Goal: Feedback & Contribution: Leave review/rating

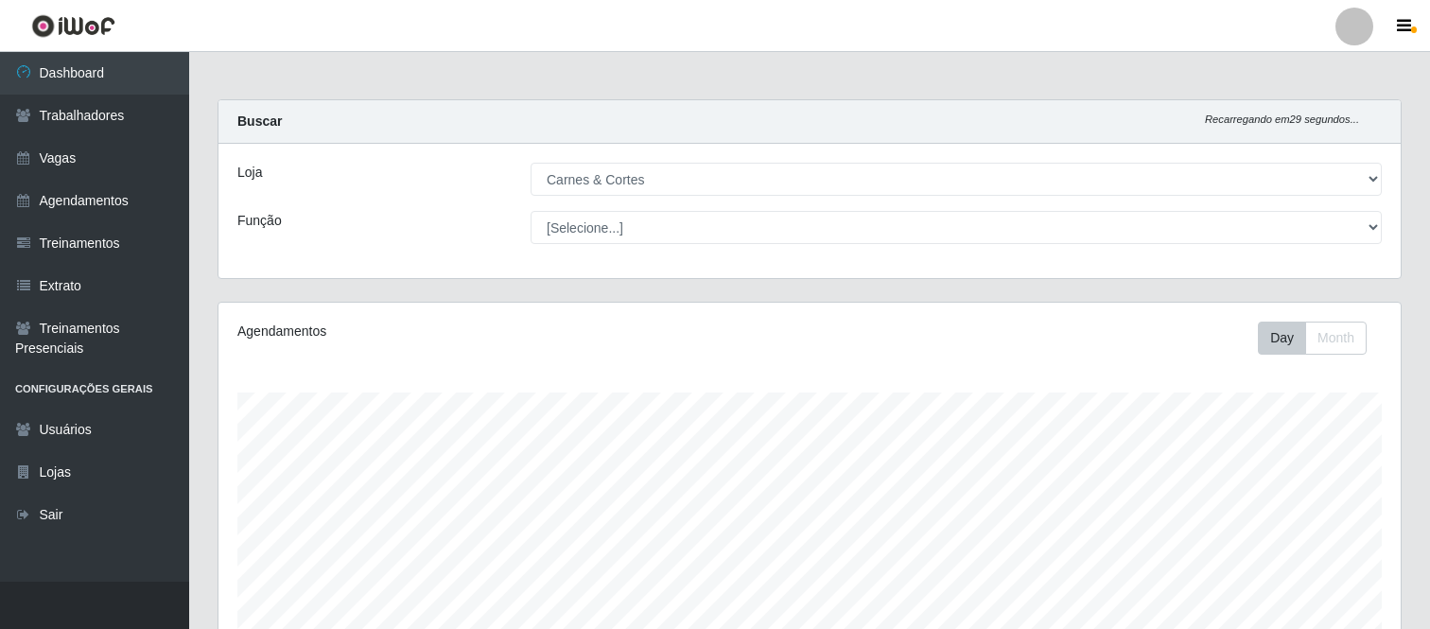
select select "433"
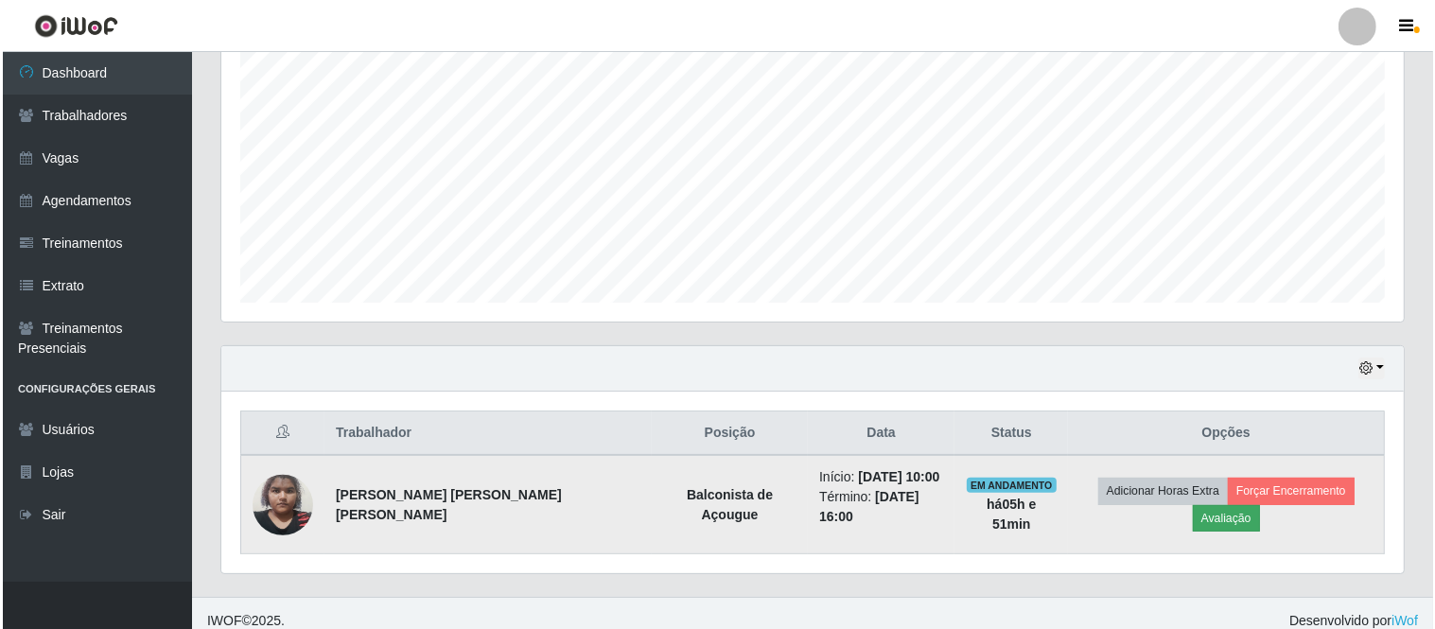
scroll to position [392, 1182]
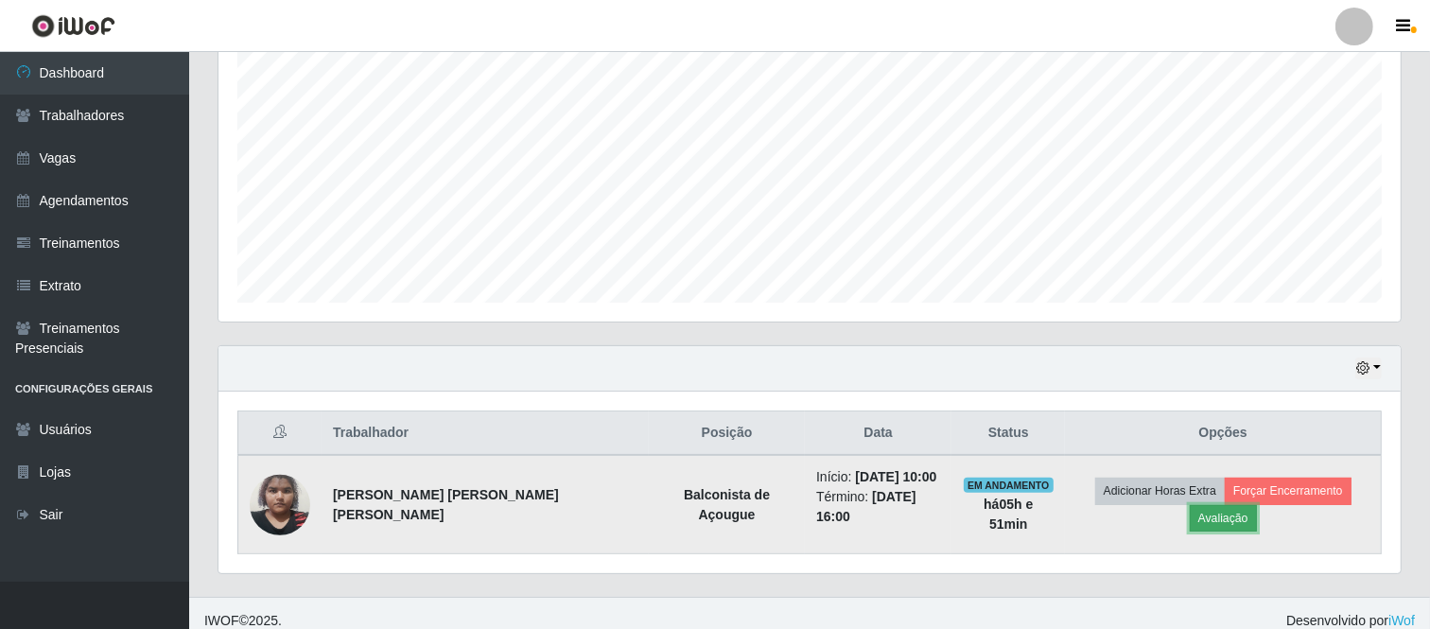
click at [1257, 505] on button "Avaliação" at bounding box center [1223, 518] width 67 height 26
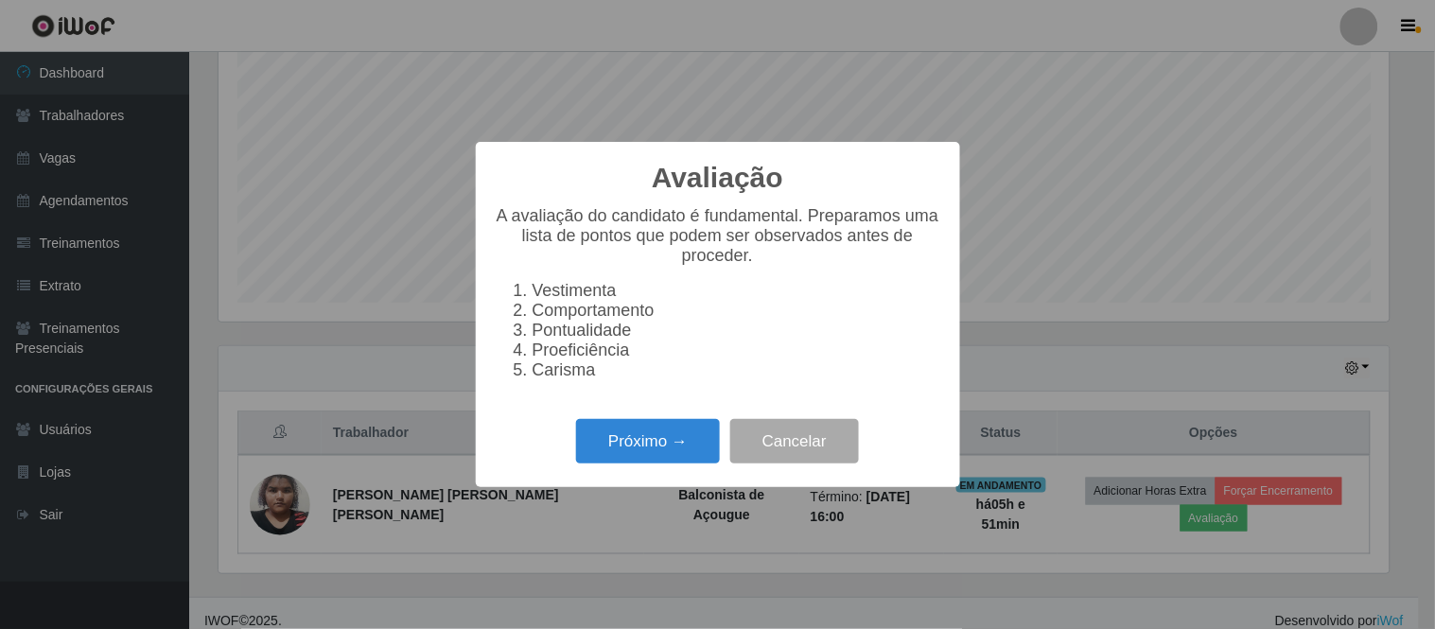
scroll to position [392, 1170]
click at [698, 447] on button "Próximo →" at bounding box center [648, 441] width 144 height 44
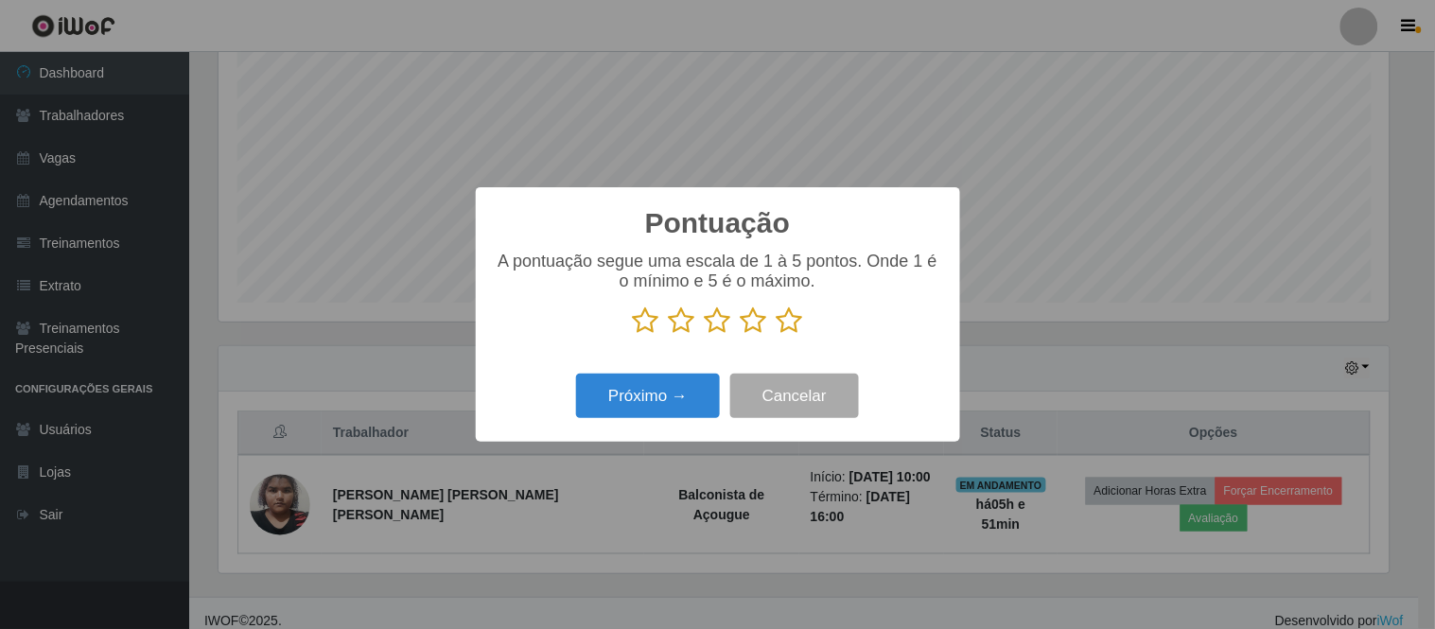
click at [717, 323] on icon at bounding box center [718, 320] width 26 height 28
click at [705, 335] on input "radio" at bounding box center [705, 335] width 0 height 0
click at [621, 401] on button "Próximo →" at bounding box center [648, 396] width 144 height 44
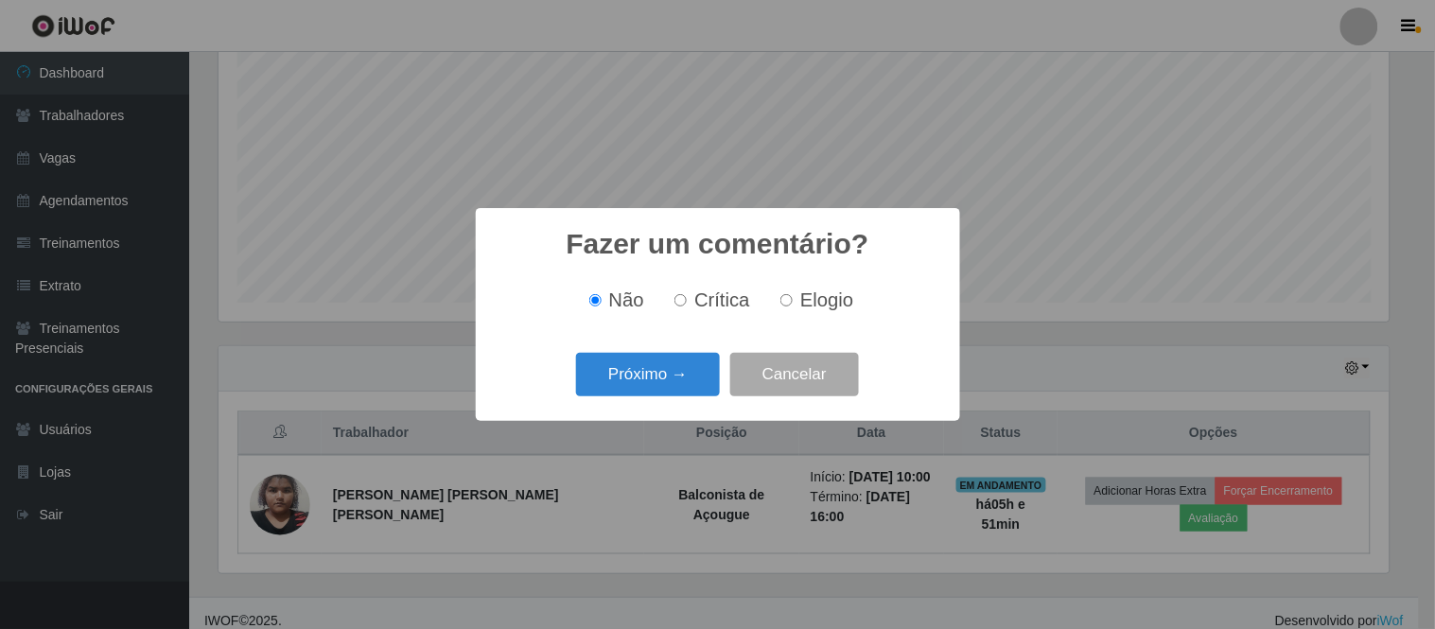
click at [826, 310] on span "Elogio" at bounding box center [826, 299] width 53 height 21
click at [793, 306] on input "Elogio" at bounding box center [786, 300] width 12 height 12
radio input "true"
click at [684, 386] on button "Próximo →" at bounding box center [648, 375] width 144 height 44
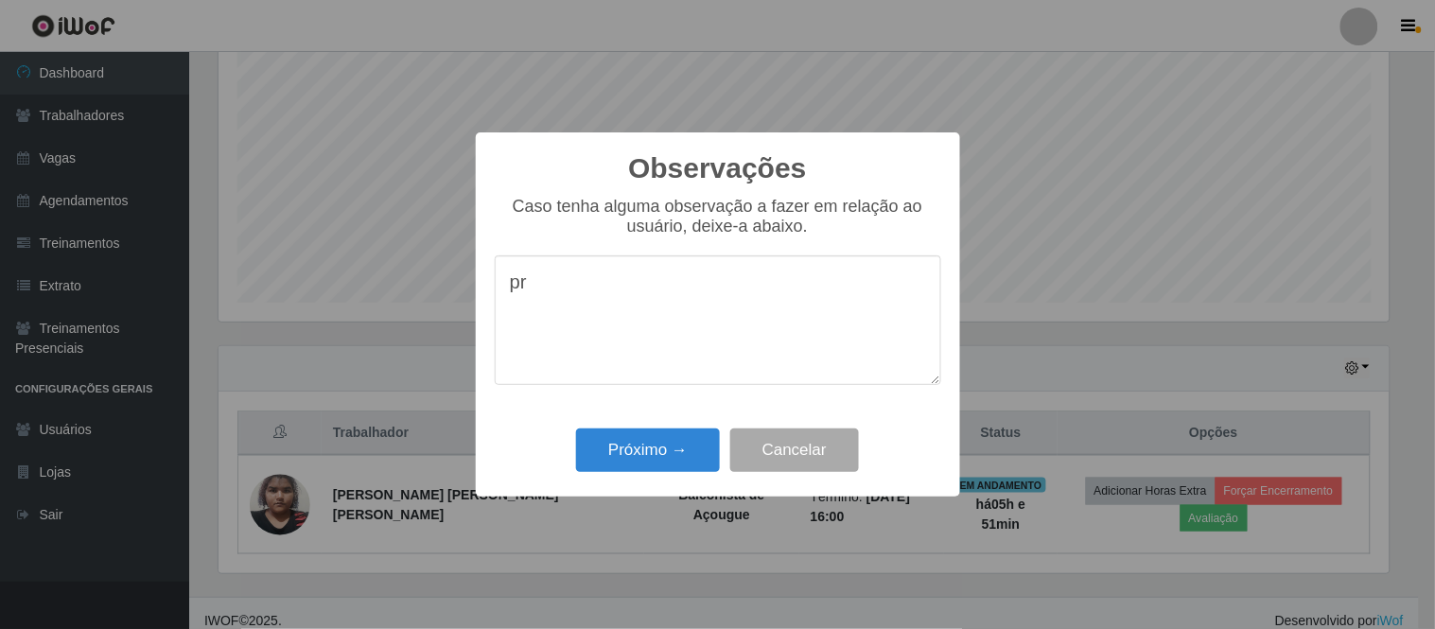
type textarea "p"
type textarea "participativa"
click at [678, 448] on button "Próximo →" at bounding box center [648, 450] width 144 height 44
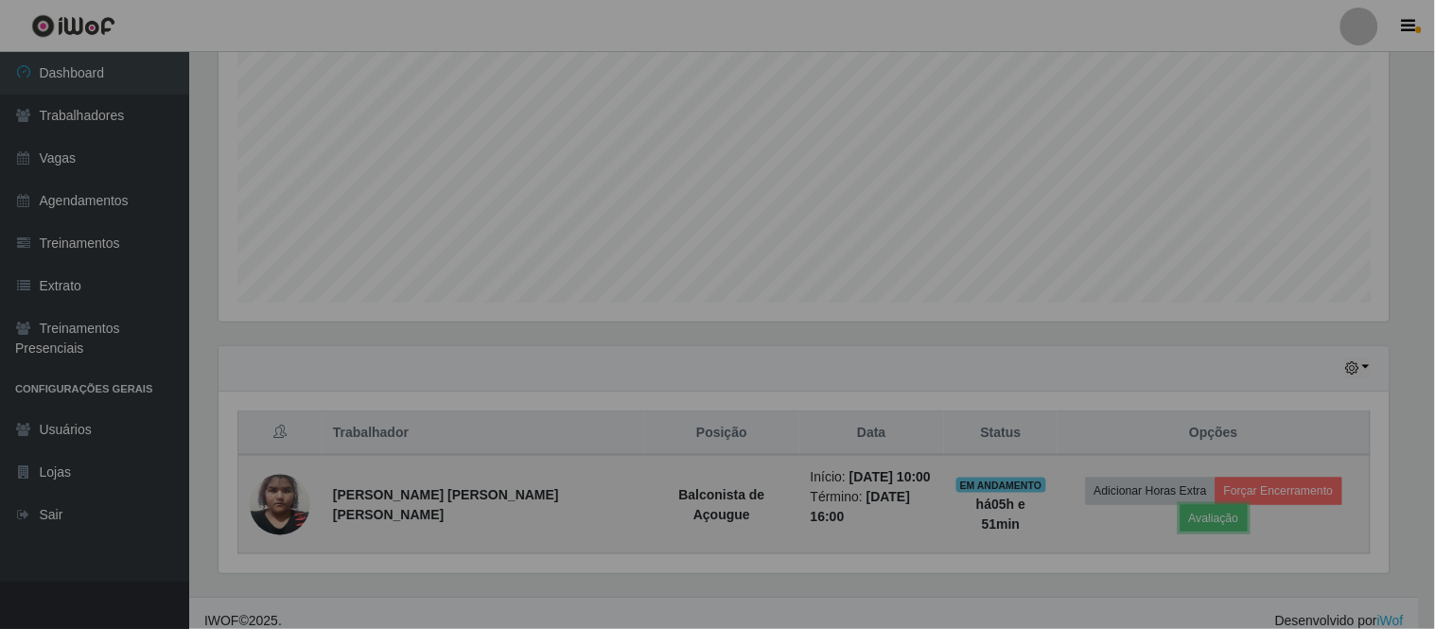
scroll to position [392, 1182]
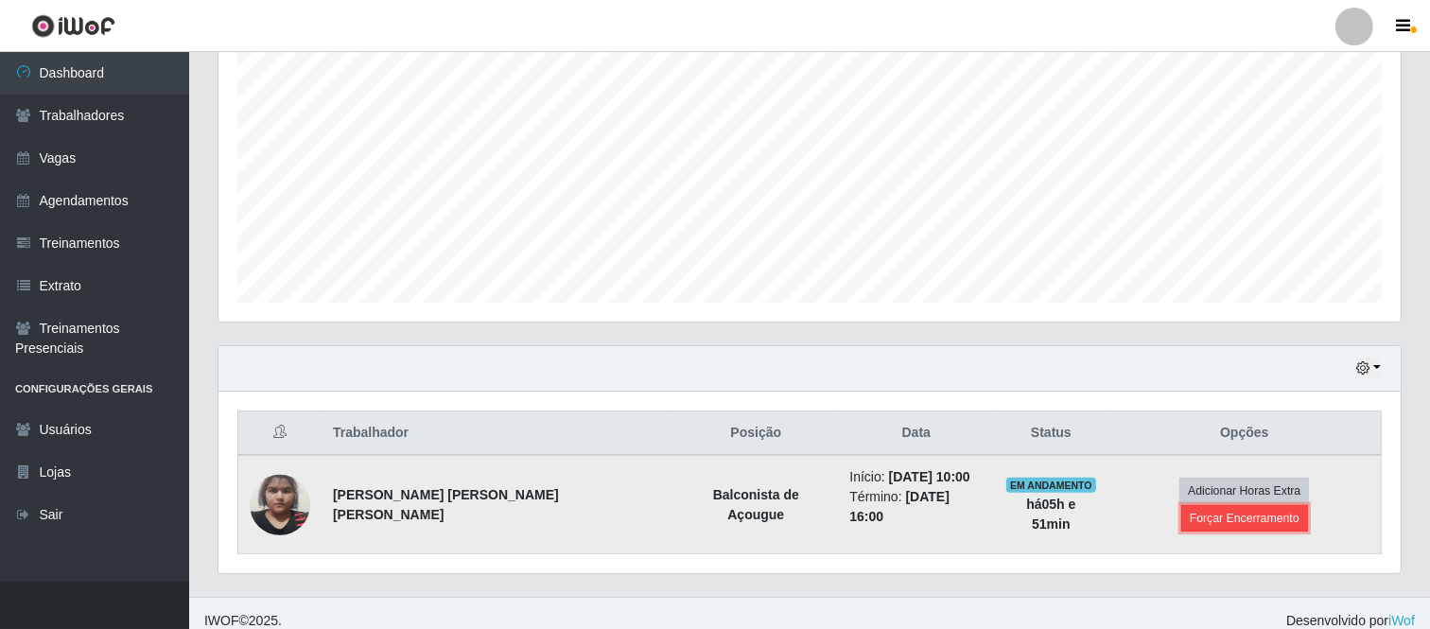
click at [1266, 505] on button "Forçar Encerramento" at bounding box center [1244, 518] width 127 height 26
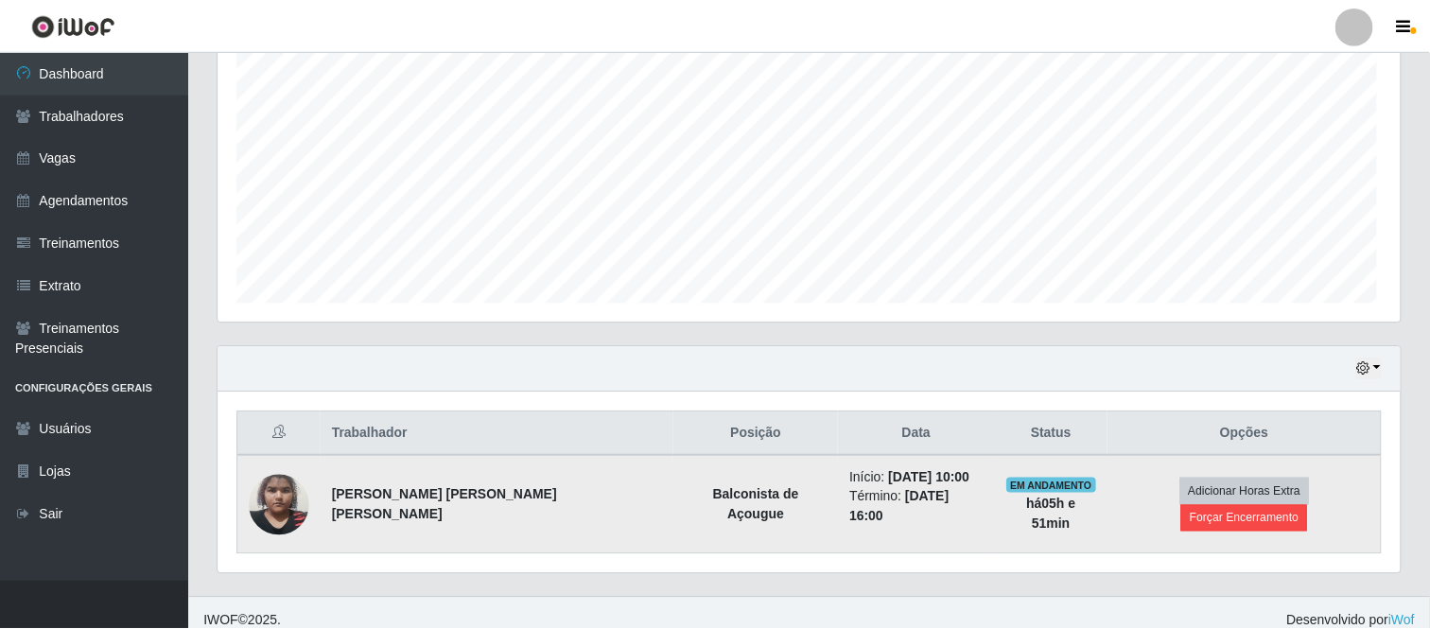
scroll to position [392, 1170]
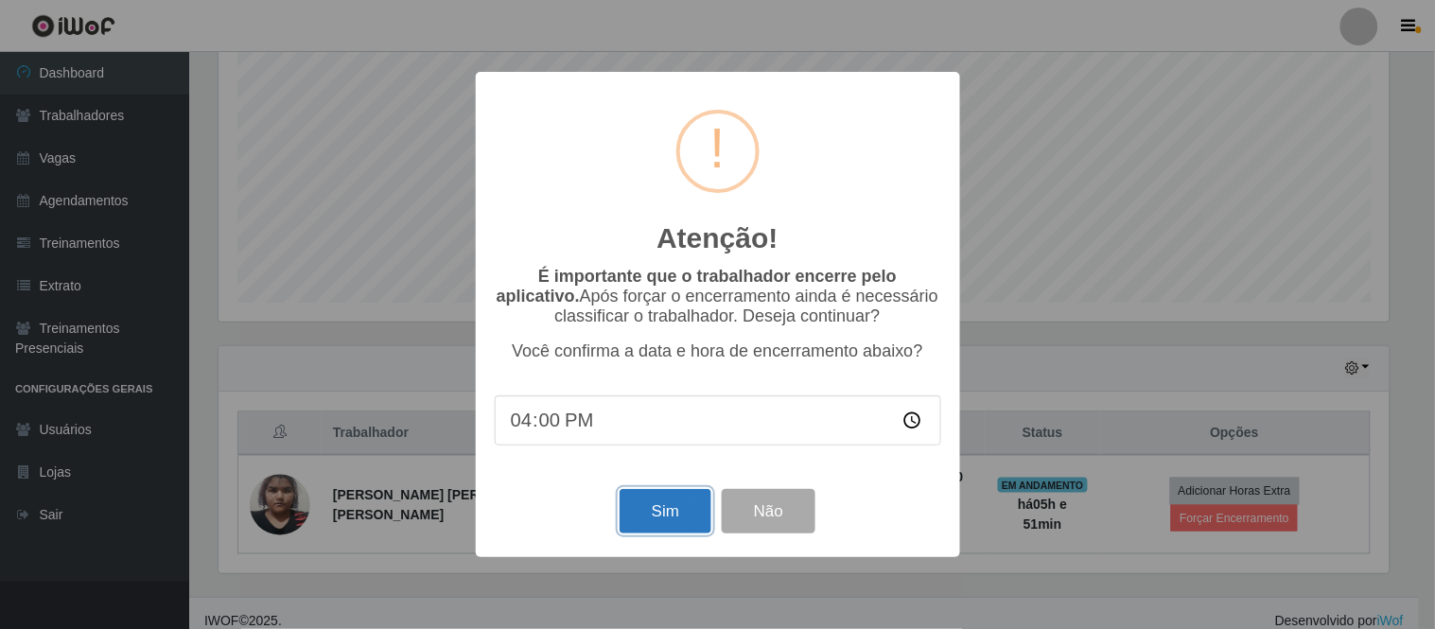
click at [673, 507] on button "Sim" at bounding box center [666, 511] width 92 height 44
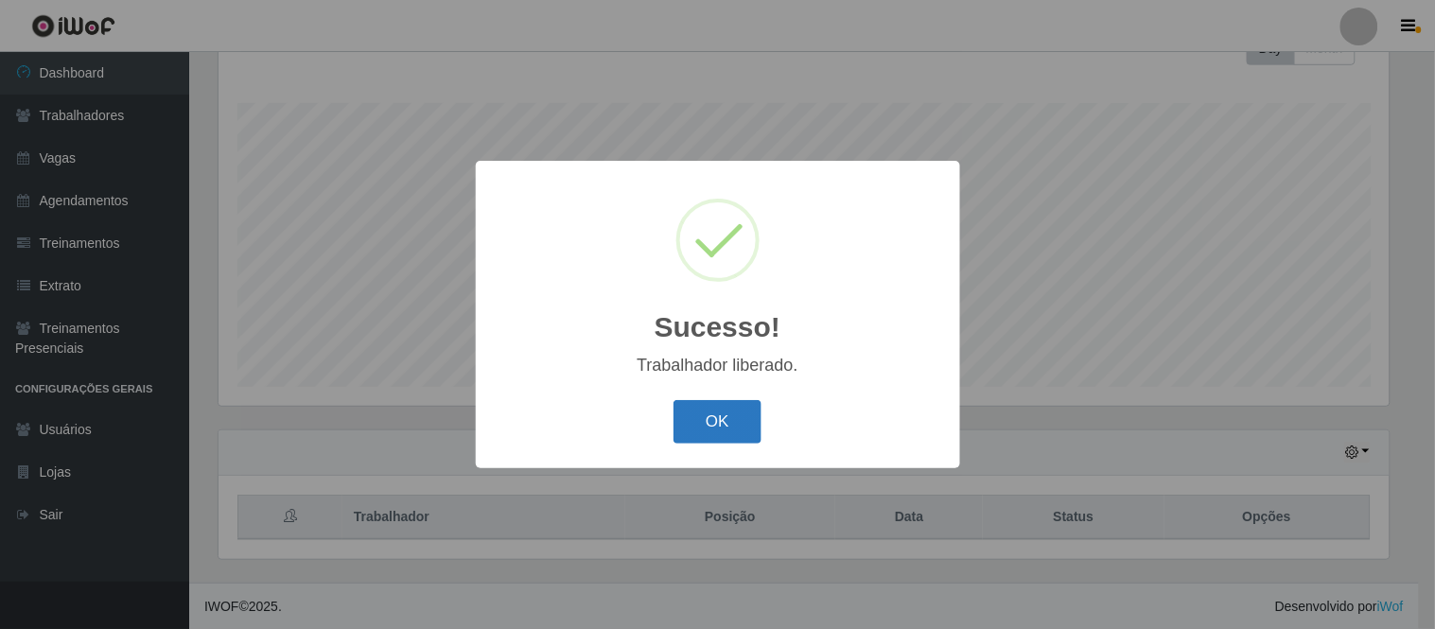
click at [731, 428] on button "OK" at bounding box center [717, 422] width 88 height 44
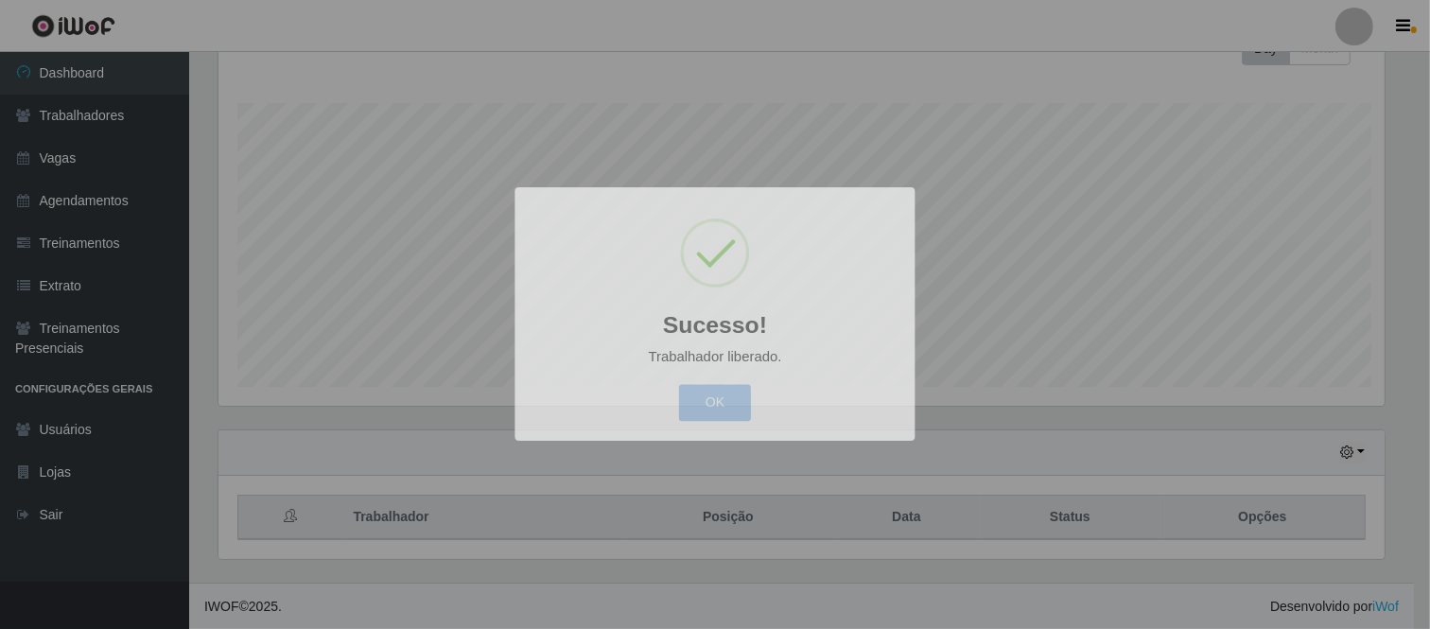
scroll to position [392, 1182]
